Goal: Information Seeking & Learning: Learn about a topic

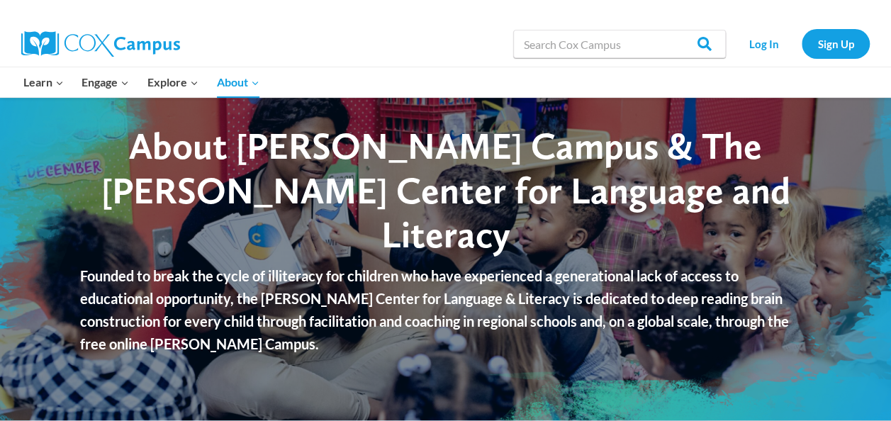
scroll to position [26, 0]
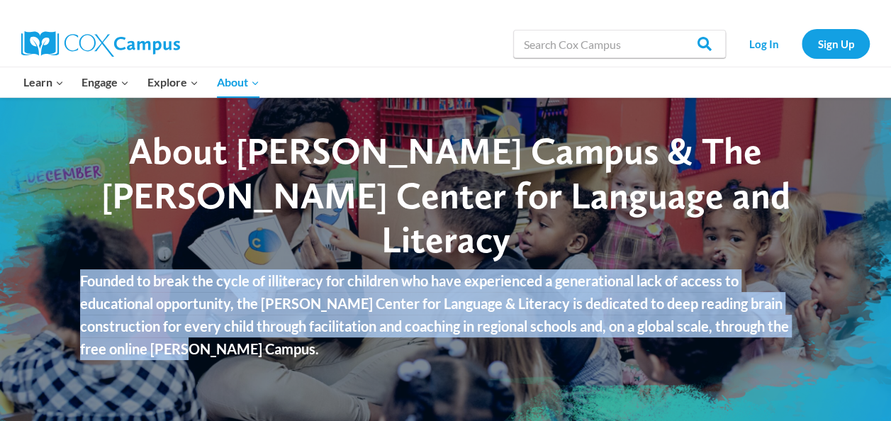
drag, startPoint x: 80, startPoint y: 261, endPoint x: 161, endPoint y: 325, distance: 103.0
click at [161, 325] on p "Founded to break the cycle of illiteracy for children who have experienced a ge…" at bounding box center [445, 314] width 731 height 91
copy p "Founded to break the cycle of illiteracy for children who have experienced a ge…"
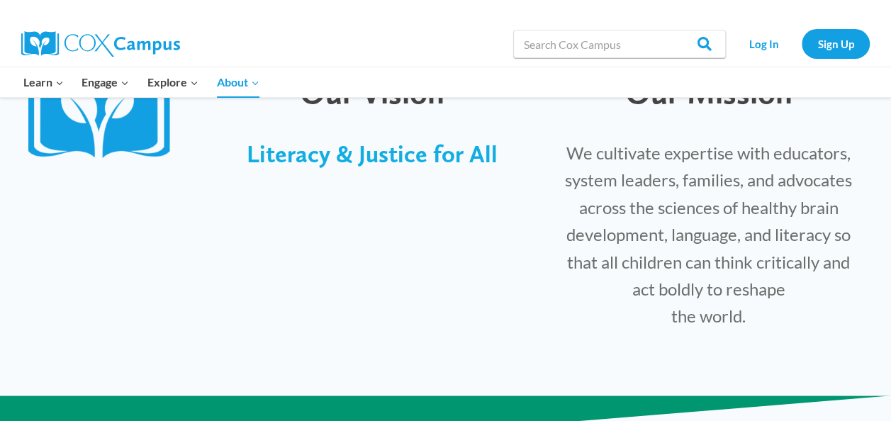
scroll to position [356, 0]
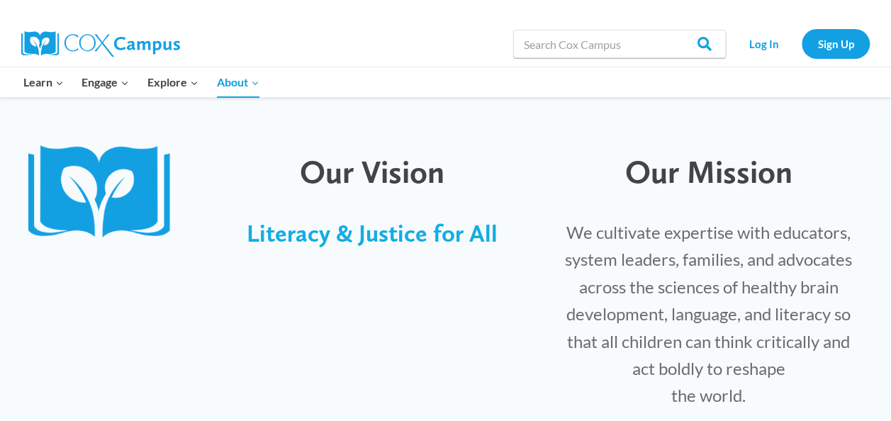
drag, startPoint x: 625, startPoint y: 166, endPoint x: 769, endPoint y: 399, distance: 273.8
click at [769, 399] on div "Our Mission We cultivate expertise with educators, system leaders, families, an…" at bounding box center [709, 299] width 319 height 323
copy div "Our Mission We cultivate expertise with educators, system leaders, families, an…"
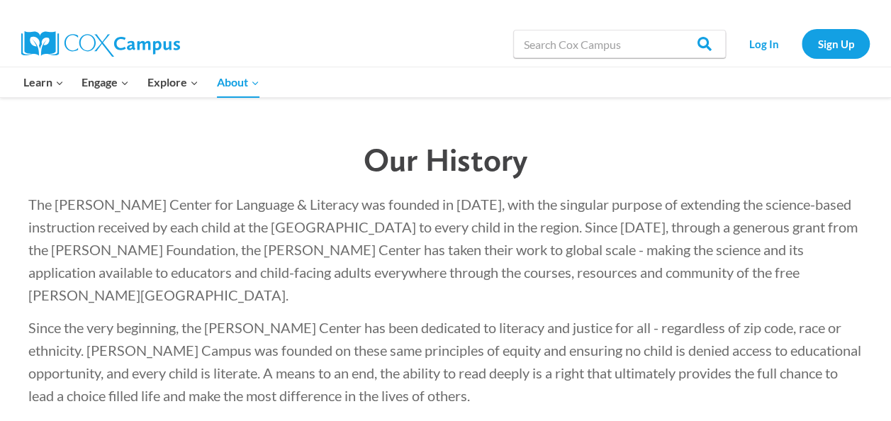
scroll to position [2078, 0]
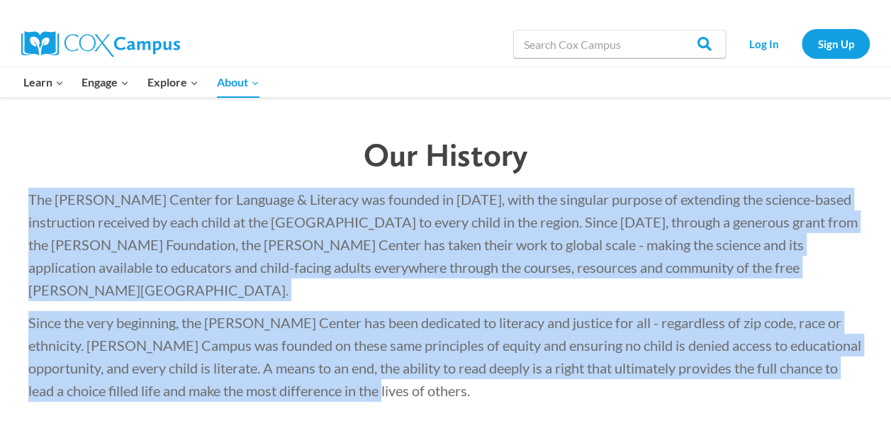
drag, startPoint x: 376, startPoint y: 332, endPoint x: 28, endPoint y: 159, distance: 388.2
click at [28, 188] on div "The [PERSON_NAME] Center for Language & Literacy was founded in [DATE], with th…" at bounding box center [445, 295] width 835 height 214
copy div "The [PERSON_NAME] Center for Language & Literacy was founded in [DATE], with th…"
